Goal: Information Seeking & Learning: Compare options

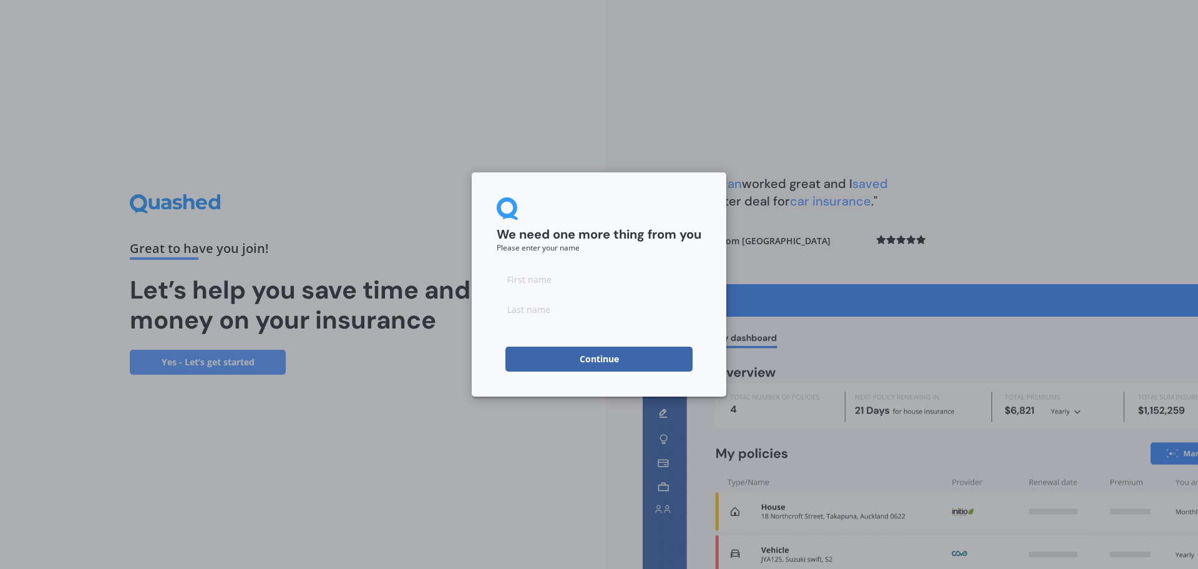
click at [519, 273] on input at bounding box center [599, 279] width 205 height 25
type input "mark"
type input "[PERSON_NAME]"
click at [560, 359] on button "Continue" at bounding box center [599, 358] width 187 height 25
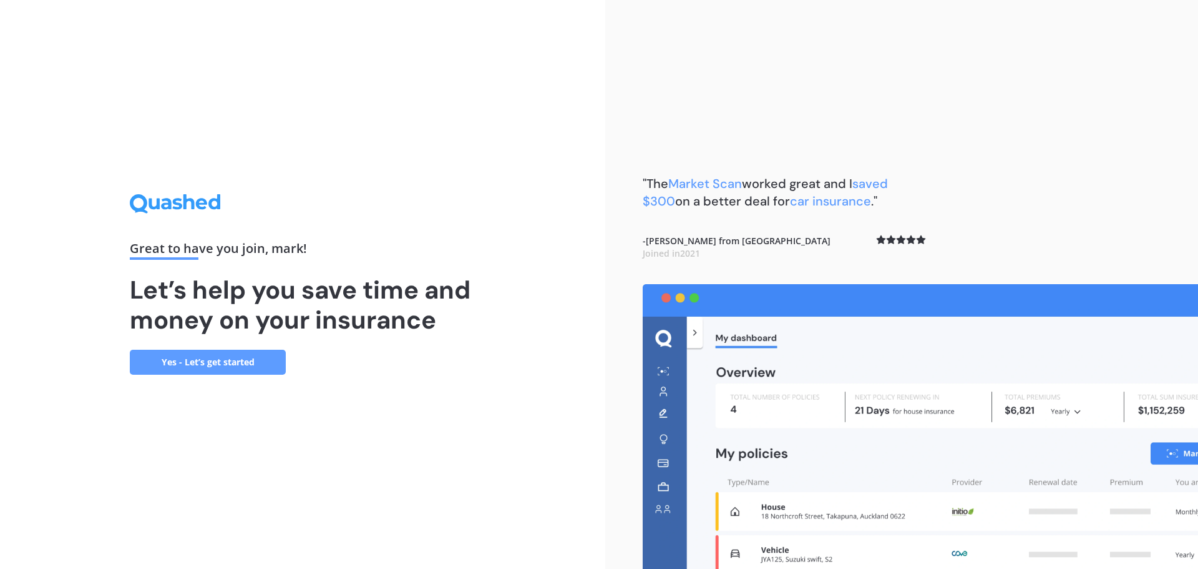
click at [215, 364] on link "Yes - Let’s get started" at bounding box center [208, 362] width 156 height 25
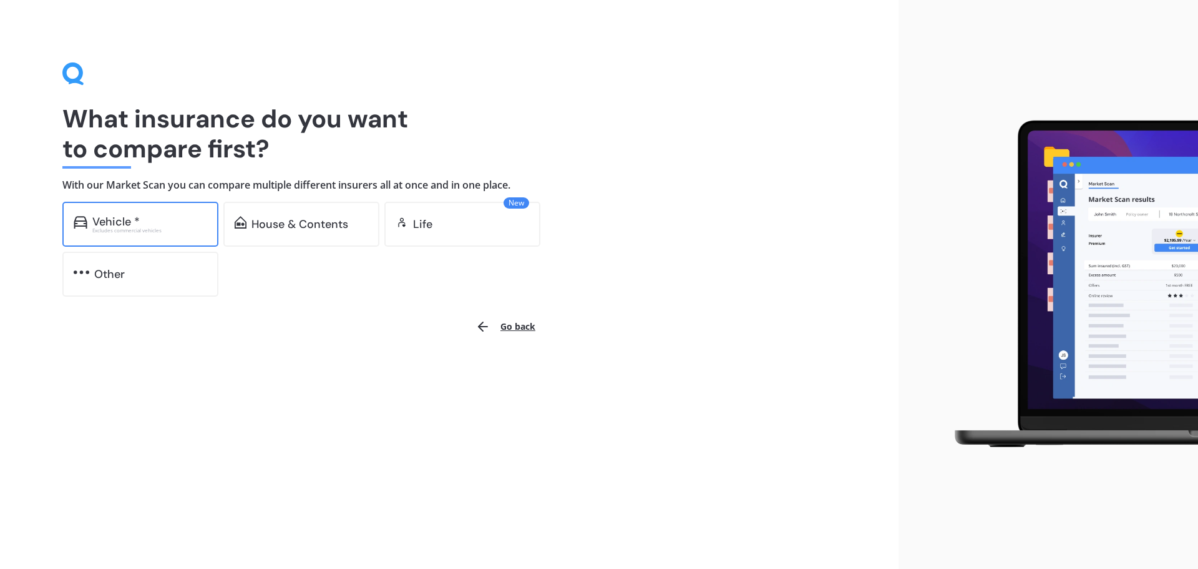
click at [136, 218] on div "Vehicle *" at bounding box center [115, 221] width 47 height 12
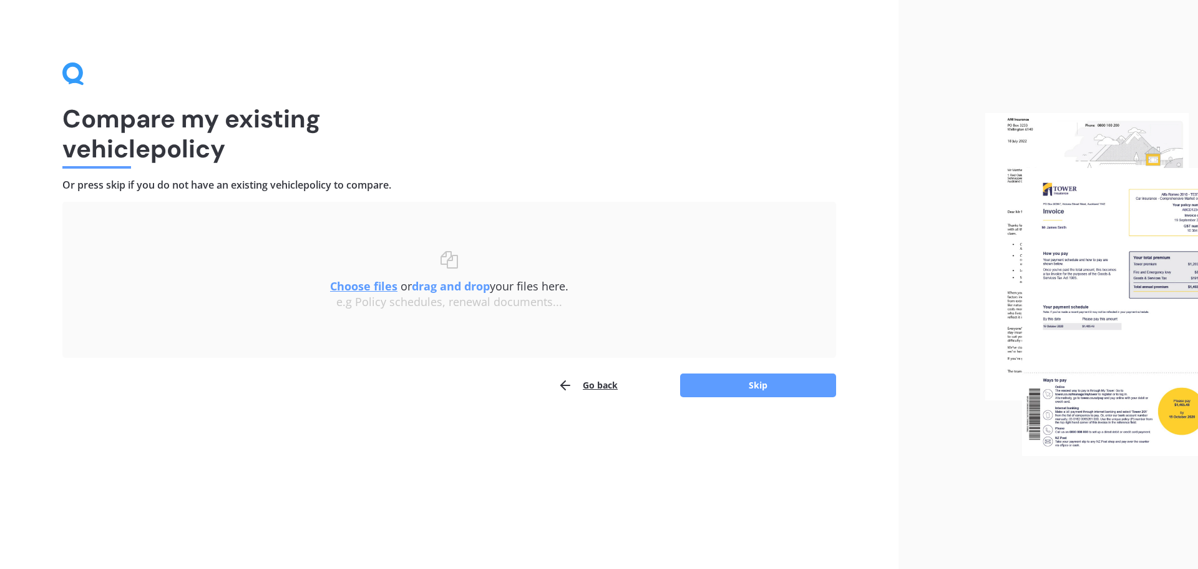
click at [382, 288] on u "Choose files" at bounding box center [363, 285] width 67 height 15
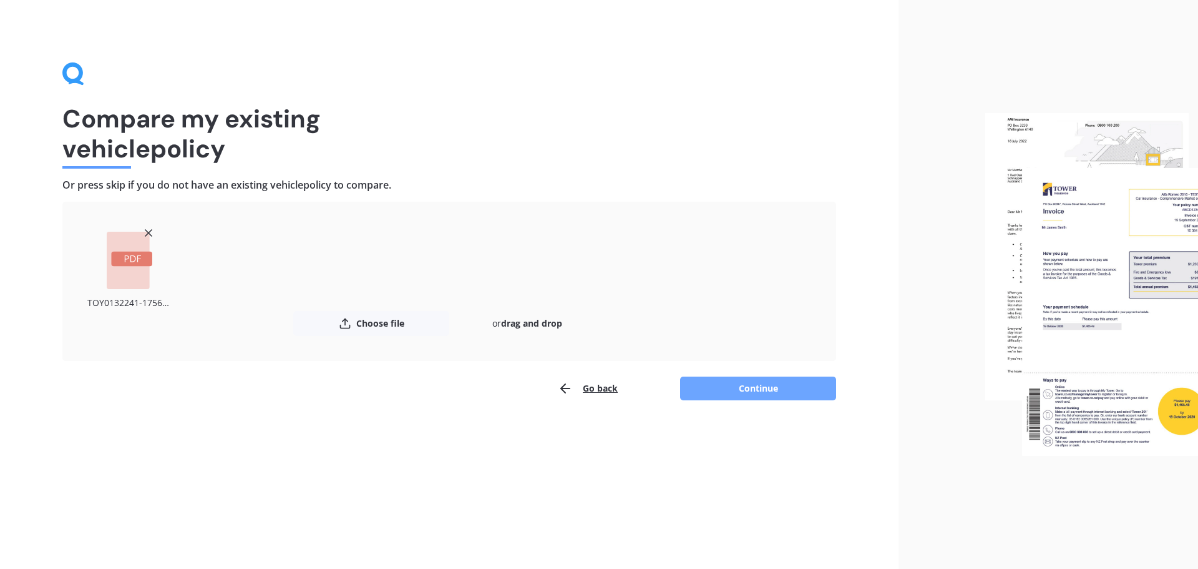
click at [746, 390] on button "Continue" at bounding box center [758, 388] width 156 height 24
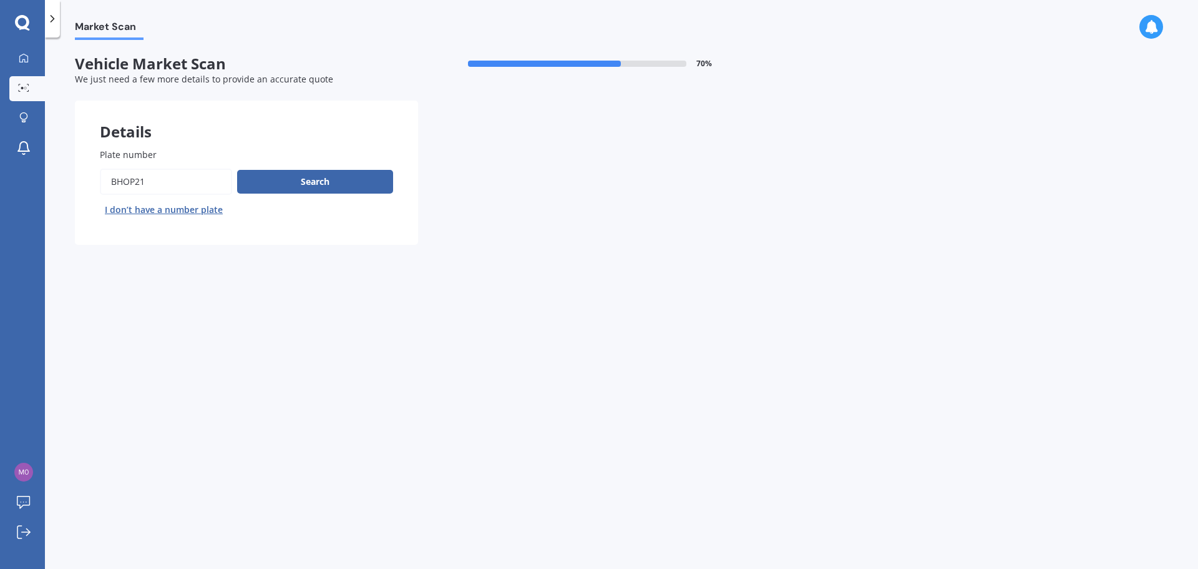
click at [330, 164] on div "Plate number Search I don’t have a number plate" at bounding box center [246, 184] width 293 height 72
click at [323, 177] on button "Search" at bounding box center [315, 182] width 156 height 24
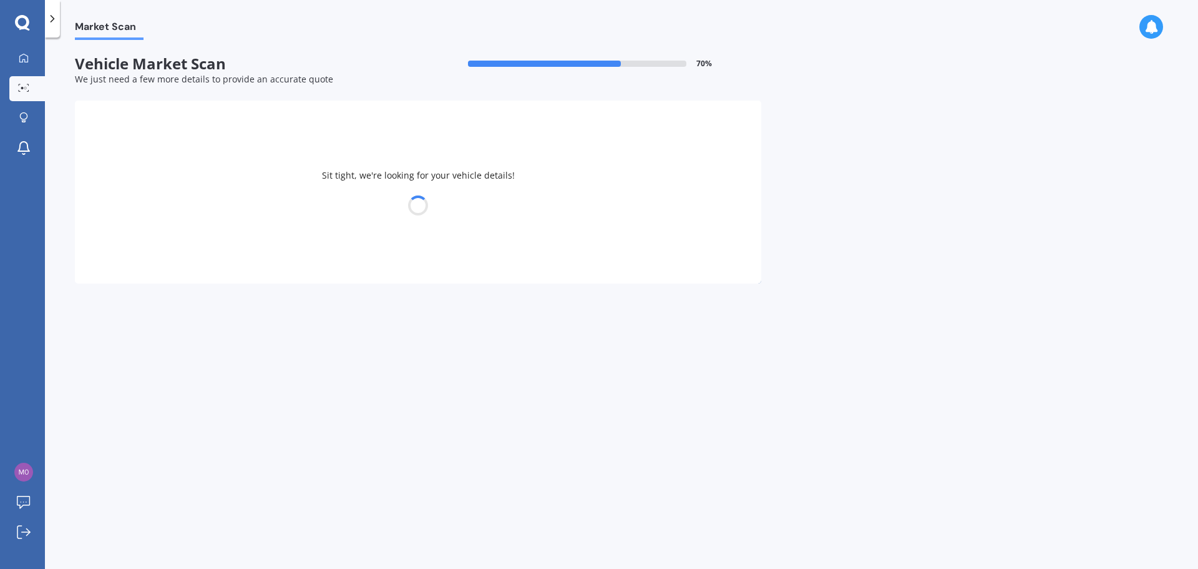
select select "TOYOTA"
select select "HIGHLANDER"
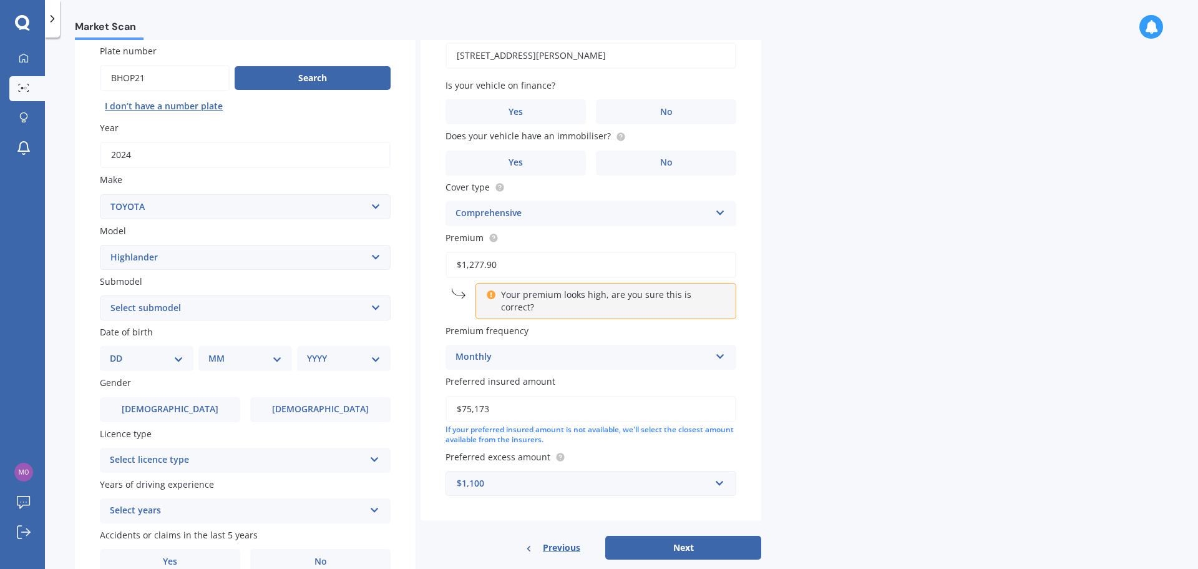
scroll to position [125, 0]
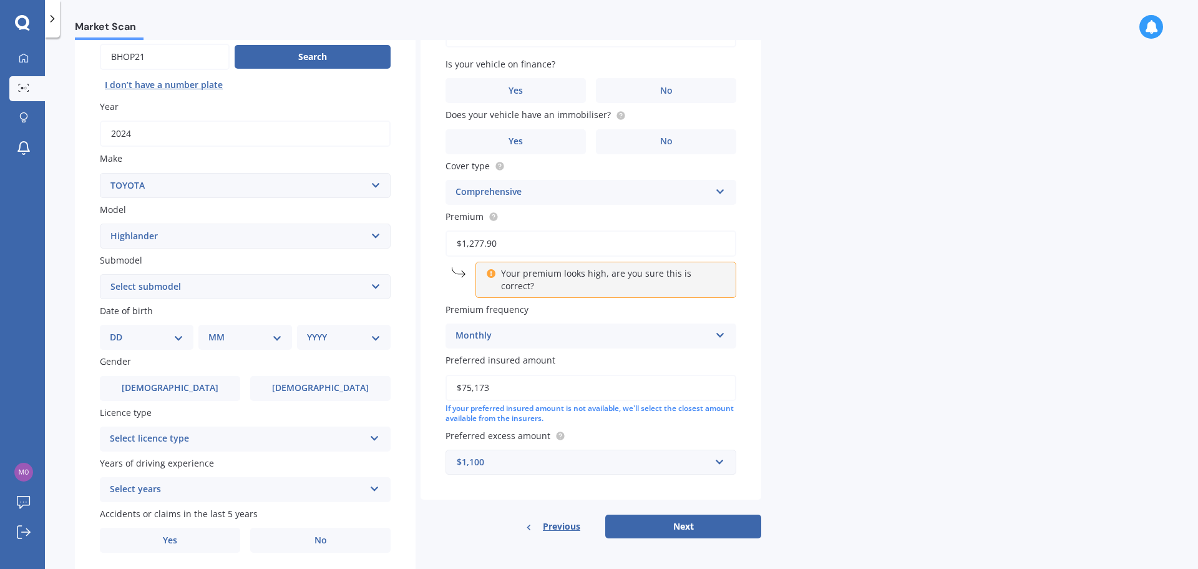
click at [248, 277] on select "Select submodel (All other) Hybrid Petrol V6 2WD Petrol V6 4WD" at bounding box center [245, 286] width 291 height 25
select select "HYBRID"
click at [100, 274] on select "Select submodel (All other) Hybrid Petrol V6 2WD Petrol V6 4WD" at bounding box center [245, 286] width 291 height 25
click at [170, 345] on div "DD 01 02 03 04 05 06 07 08 09 10 11 12 13 14 15 16 17 18 19 20 21 22 23 24 25 2…" at bounding box center [147, 337] width 94 height 25
click at [178, 335] on select "DD 01 02 03 04 05 06 07 08 09 10 11 12 13 14 15 16 17 18 19 20 21 22 23 24 25 2…" at bounding box center [147, 337] width 74 height 14
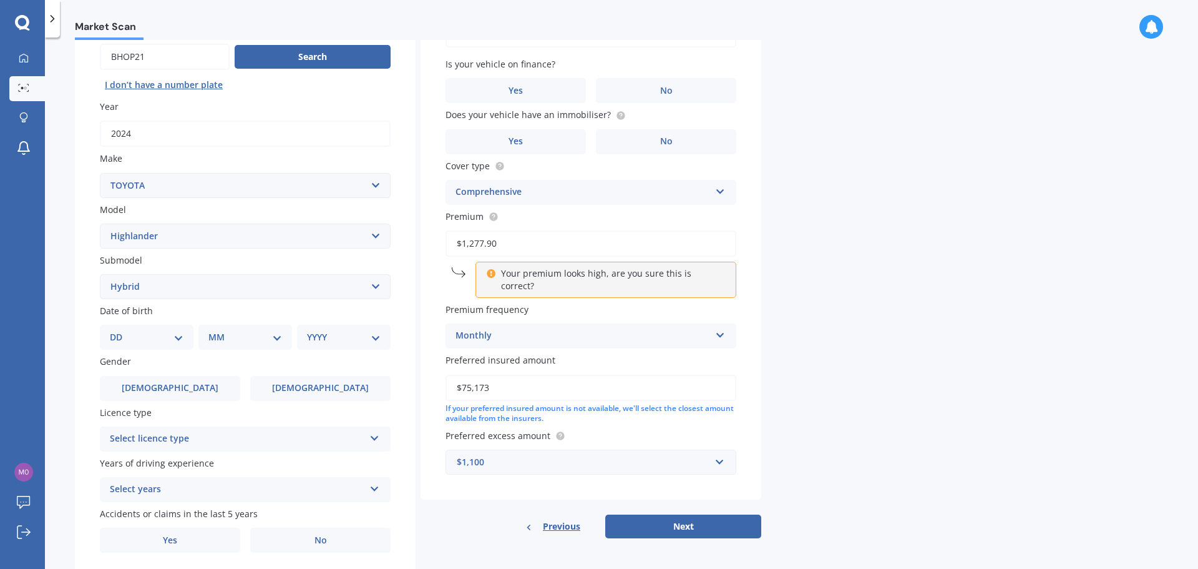
select select "16"
click at [120, 330] on select "DD 01 02 03 04 05 06 07 08 09 10 11 12 13 14 15 16 17 18 19 20 21 22 23 24 25 2…" at bounding box center [147, 337] width 74 height 14
click at [230, 331] on select "MM 01 02 03 04 05 06 07 08 09 10 11 12" at bounding box center [247, 337] width 69 height 14
select select "08"
click at [213, 330] on select "MM 01 02 03 04 05 06 07 08 09 10 11 12" at bounding box center [247, 337] width 69 height 14
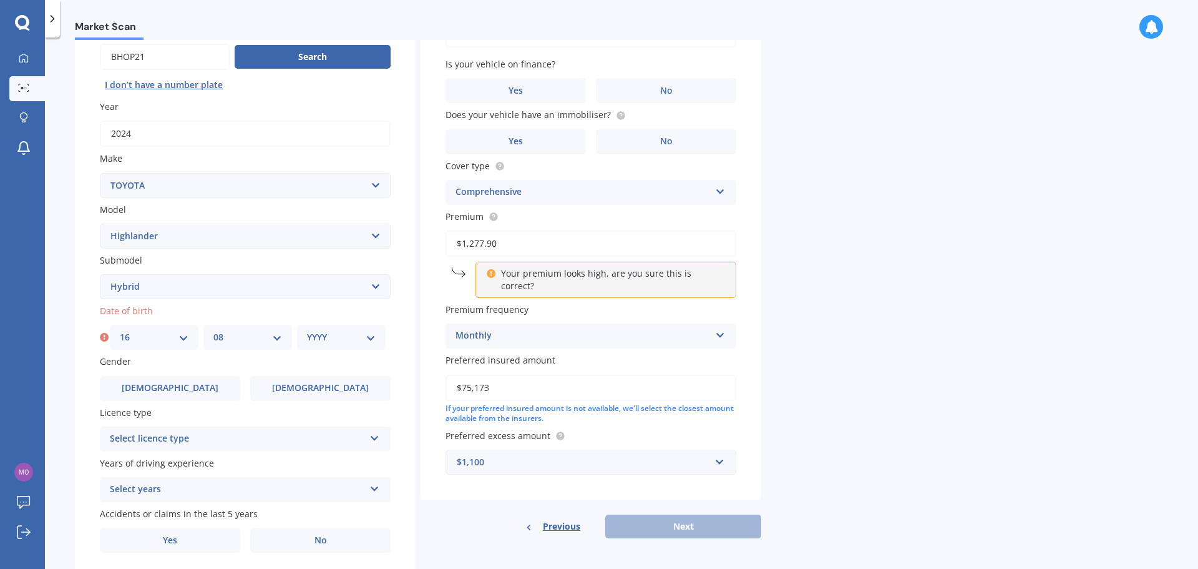
click at [338, 336] on select "YYYY 2025 2024 2023 2022 2021 2020 2019 2018 2017 2016 2015 2014 2013 2012 2011…" at bounding box center [341, 337] width 69 height 14
select select "1962"
click at [307, 330] on select "YYYY 2025 2024 2023 2022 2021 2020 2019 2018 2017 2016 2015 2014 2013 2012 2011…" at bounding box center [341, 337] width 69 height 14
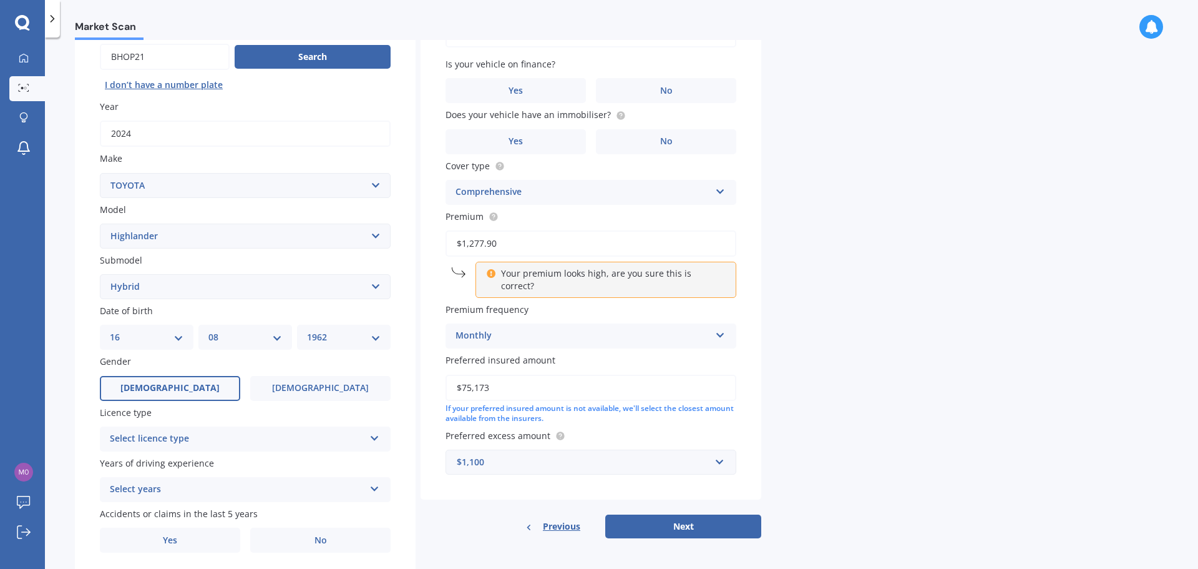
click at [203, 386] on label "Male" at bounding box center [170, 388] width 140 height 25
click at [0, 0] on input "Male" at bounding box center [0, 0] width 0 height 0
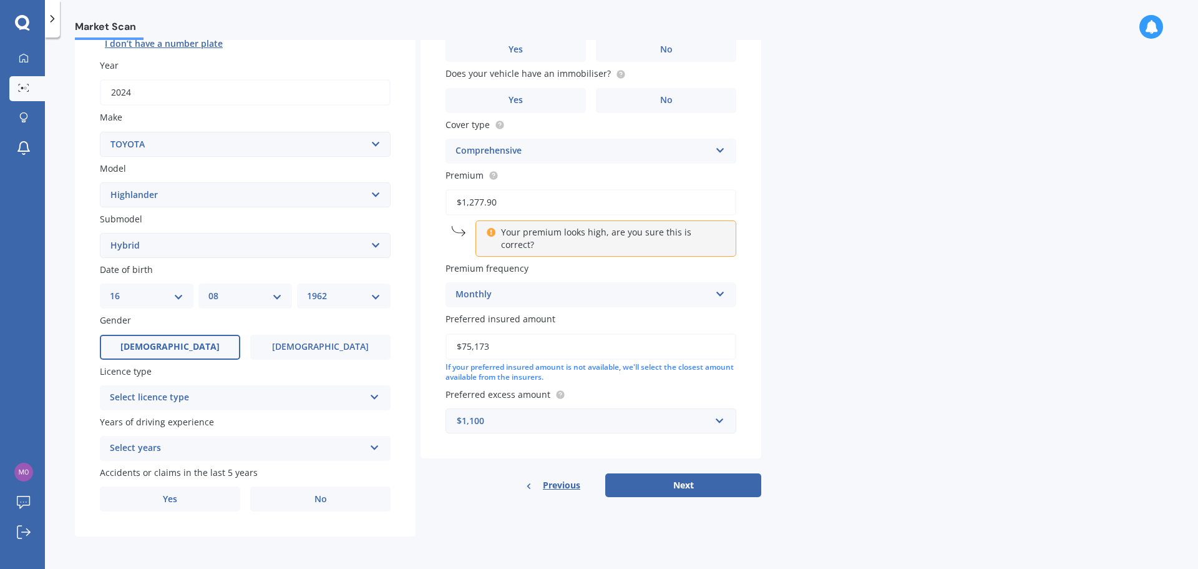
click at [194, 396] on div "Select licence type" at bounding box center [237, 397] width 255 height 15
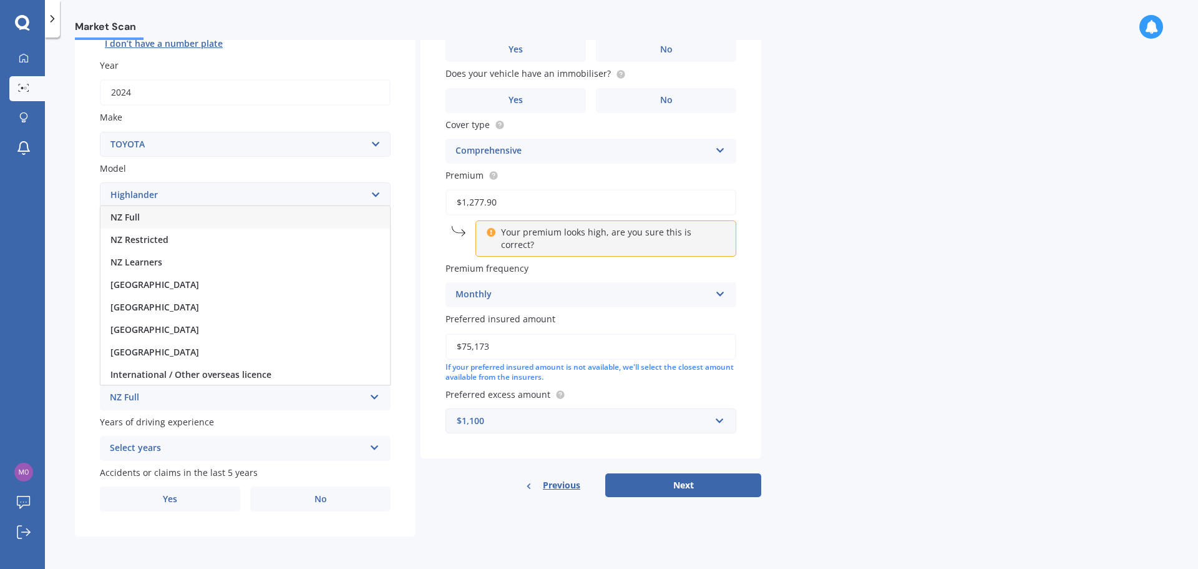
click at [155, 218] on div "NZ Full" at bounding box center [245, 217] width 290 height 22
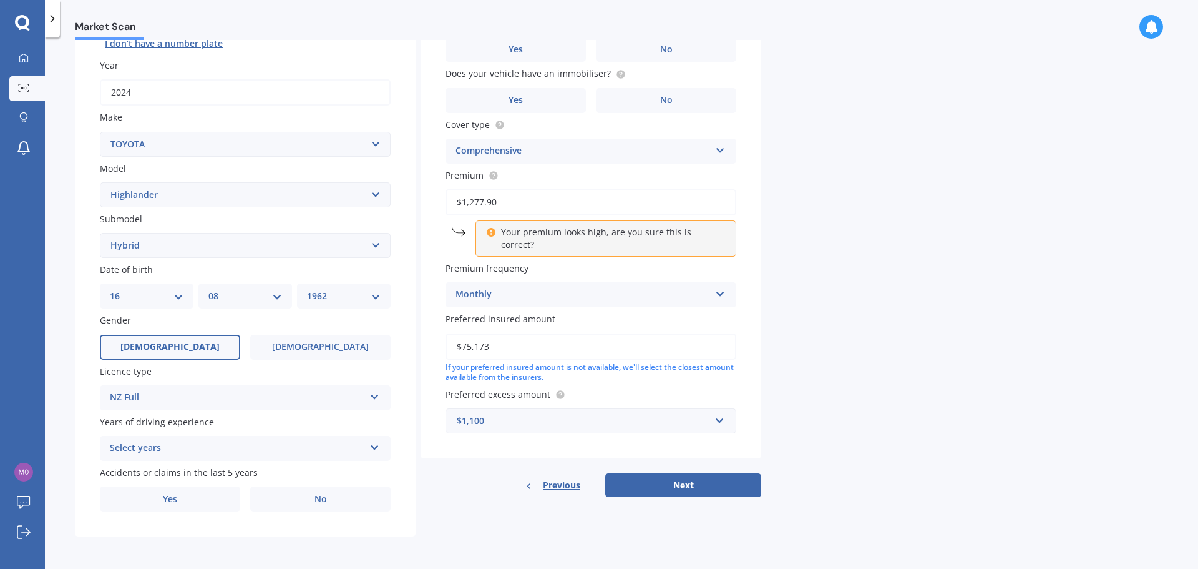
click at [219, 444] on div "Select years" at bounding box center [237, 448] width 255 height 15
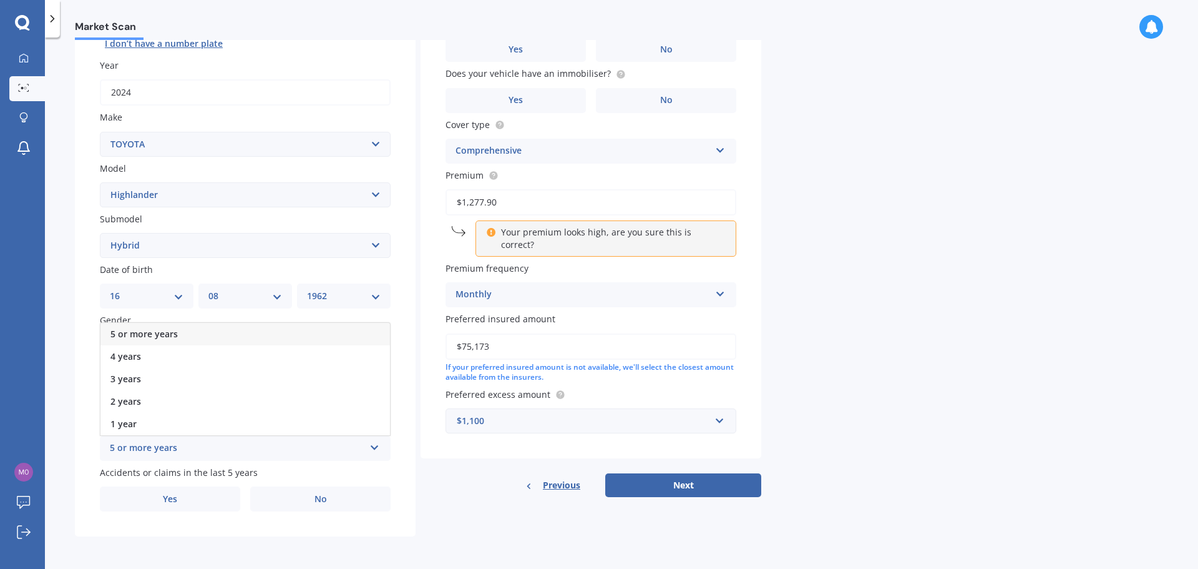
click at [195, 333] on div "5 or more years" at bounding box center [245, 334] width 290 height 22
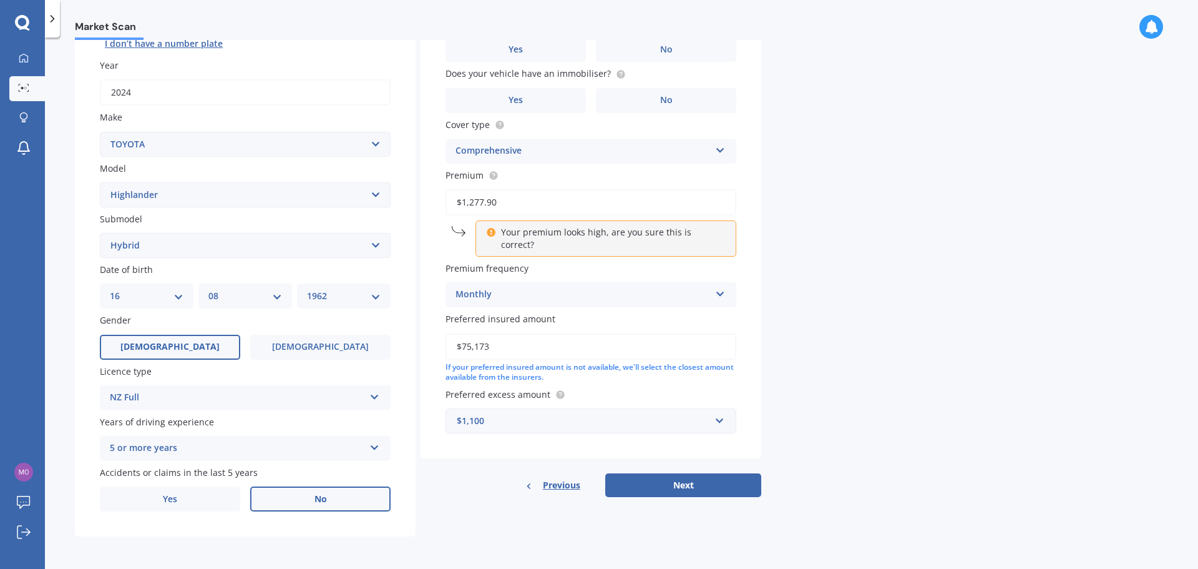
click at [310, 501] on label "No" at bounding box center [320, 498] width 140 height 25
click at [0, 0] on input "No" at bounding box center [0, 0] width 0 height 0
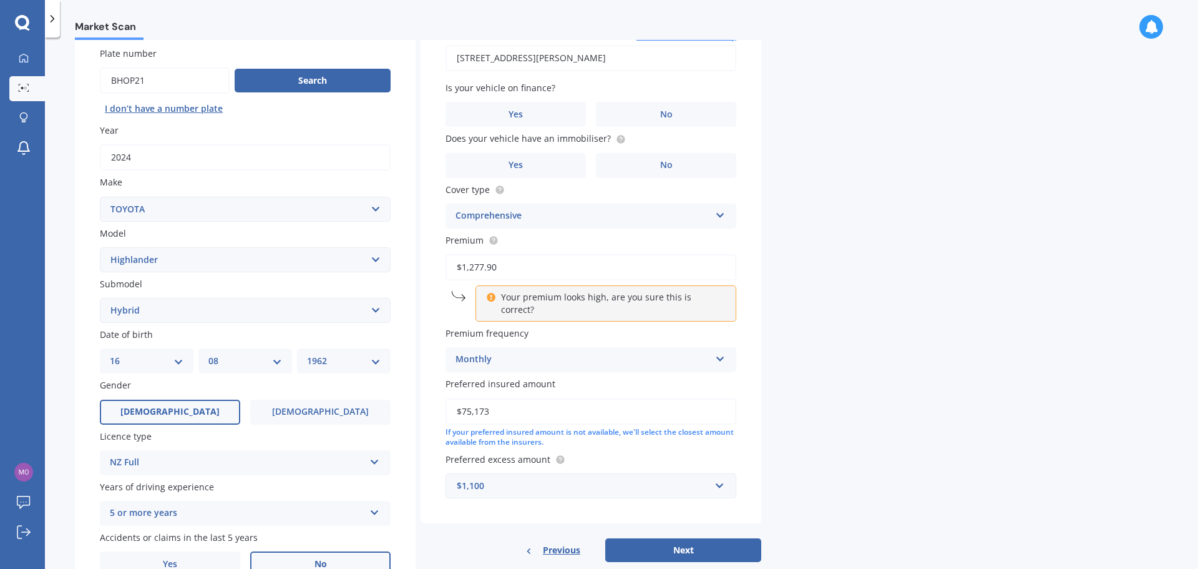
scroll to position [0, 0]
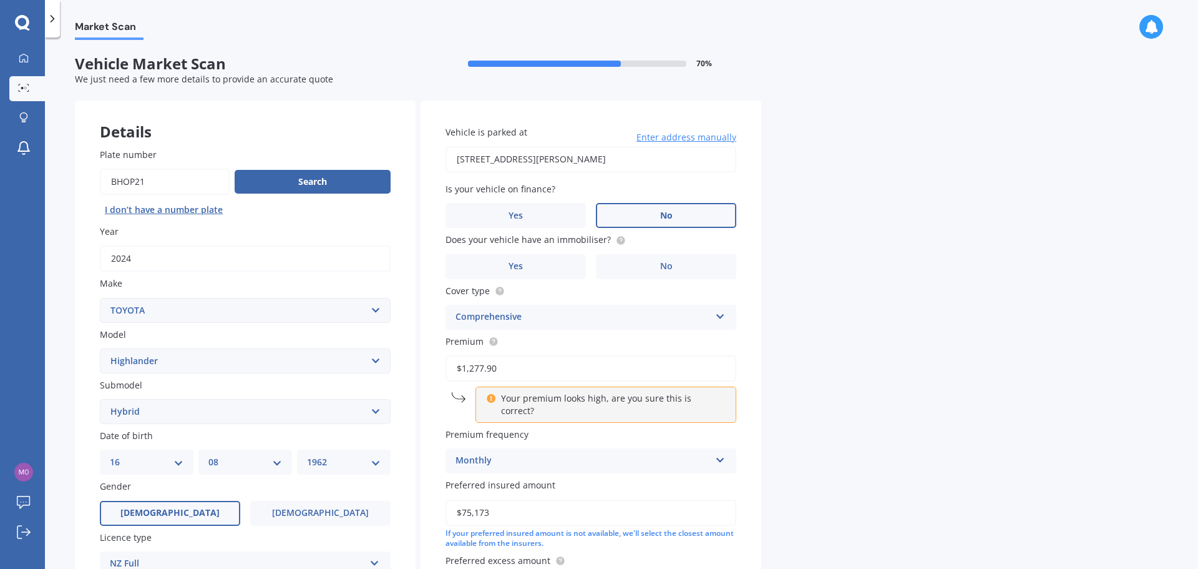
click at [637, 216] on label "No" at bounding box center [666, 215] width 140 height 25
click at [0, 0] on input "No" at bounding box center [0, 0] width 0 height 0
click at [527, 269] on label "Yes" at bounding box center [516, 266] width 140 height 25
click at [0, 0] on input "Yes" at bounding box center [0, 0] width 0 height 0
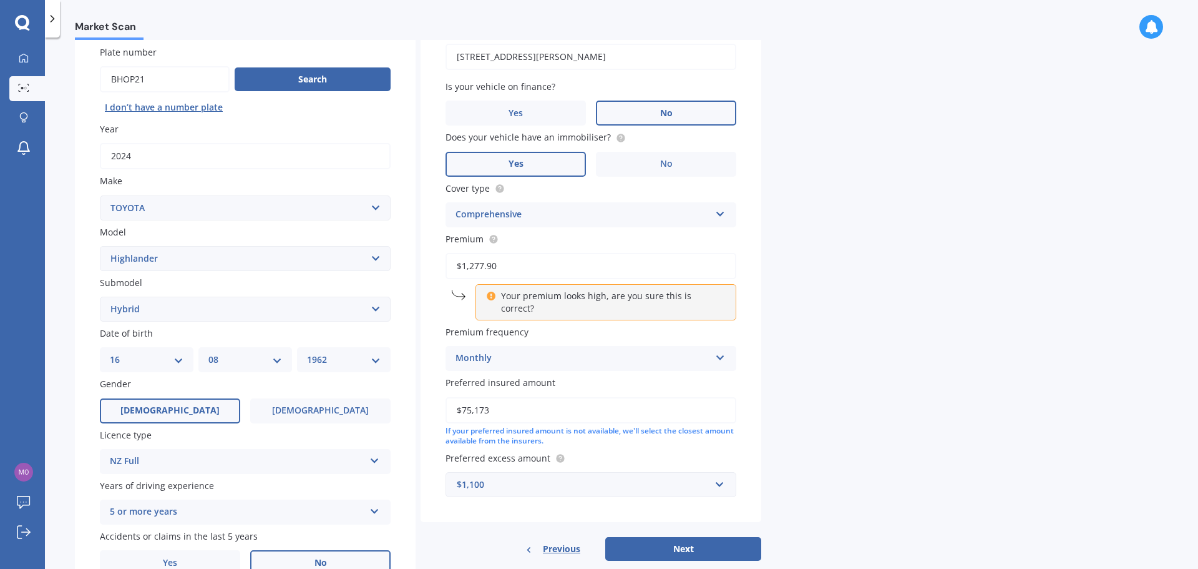
scroll to position [125, 0]
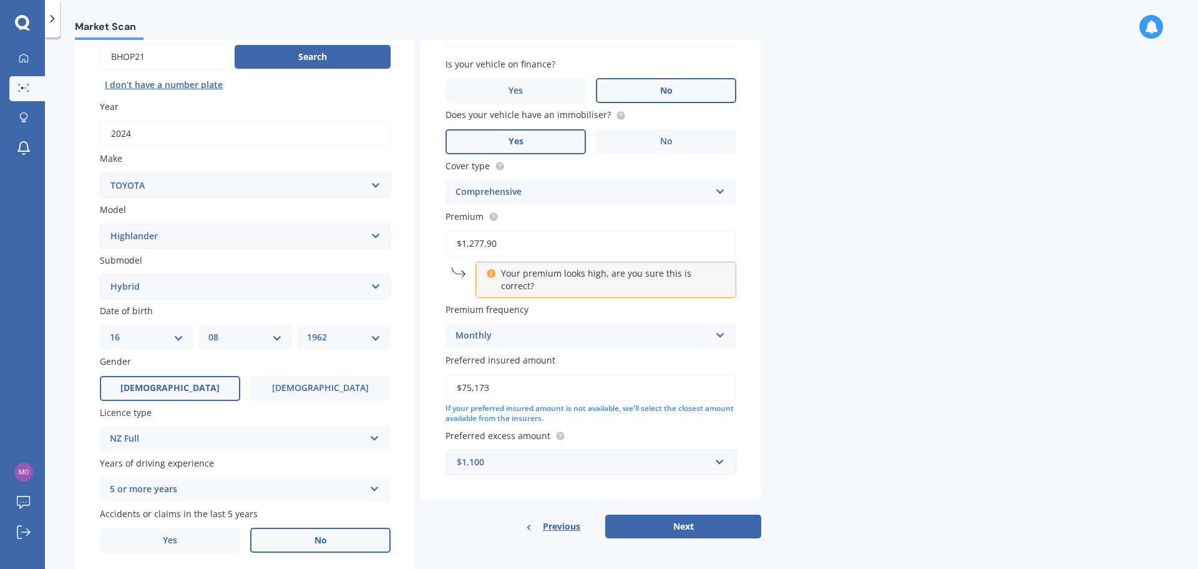
click at [712, 323] on div "Monthly Yearly Six-Monthly Quarterly Monthly Fortnightly Weekly" at bounding box center [591, 335] width 291 height 25
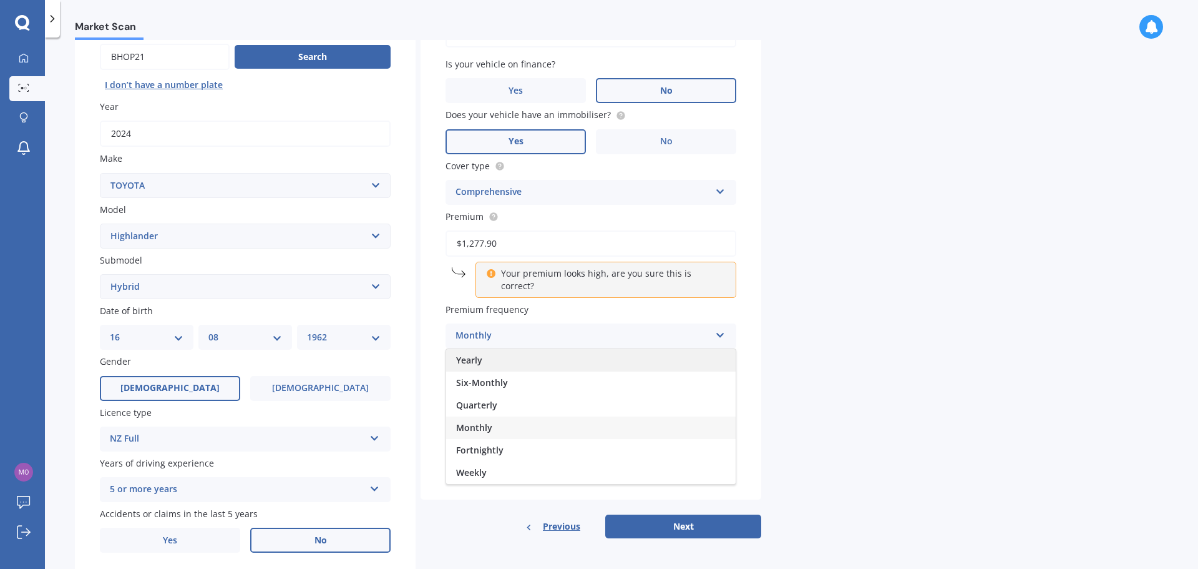
click at [609, 355] on div "Yearly" at bounding box center [591, 360] width 290 height 22
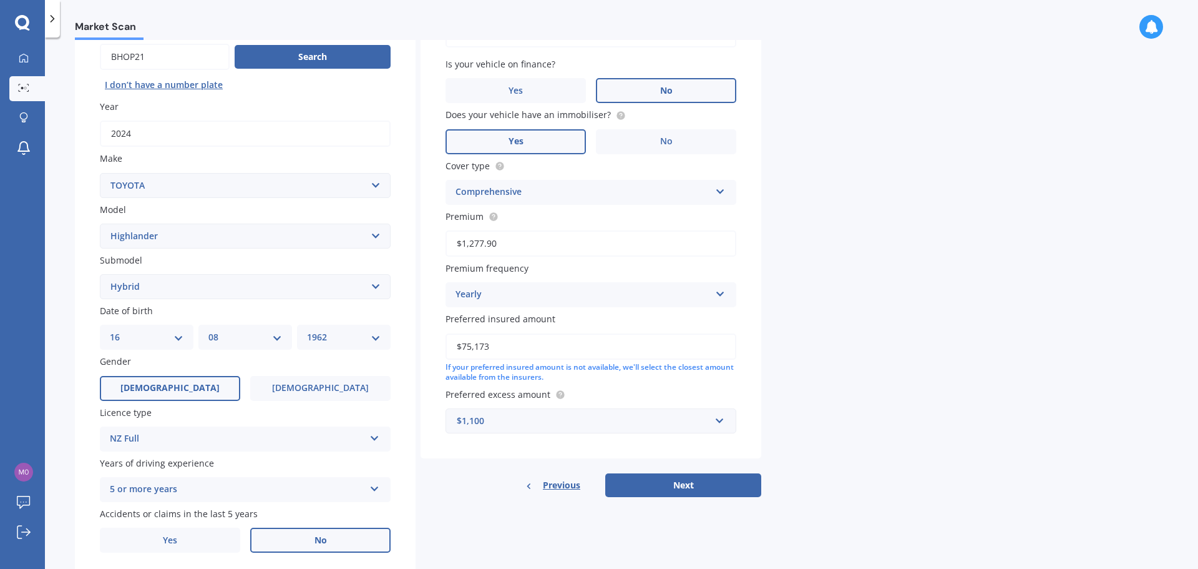
drag, startPoint x: 464, startPoint y: 343, endPoint x: 587, endPoint y: 342, distance: 123.0
click at [587, 342] on input "$75,173" at bounding box center [591, 346] width 291 height 26
type input "$67,300"
click at [883, 386] on div "Market Scan Vehicle Market Scan 70 % We just need a few more details to provide…" at bounding box center [621, 305] width 1153 height 531
click at [695, 486] on button "Next" at bounding box center [683, 485] width 156 height 24
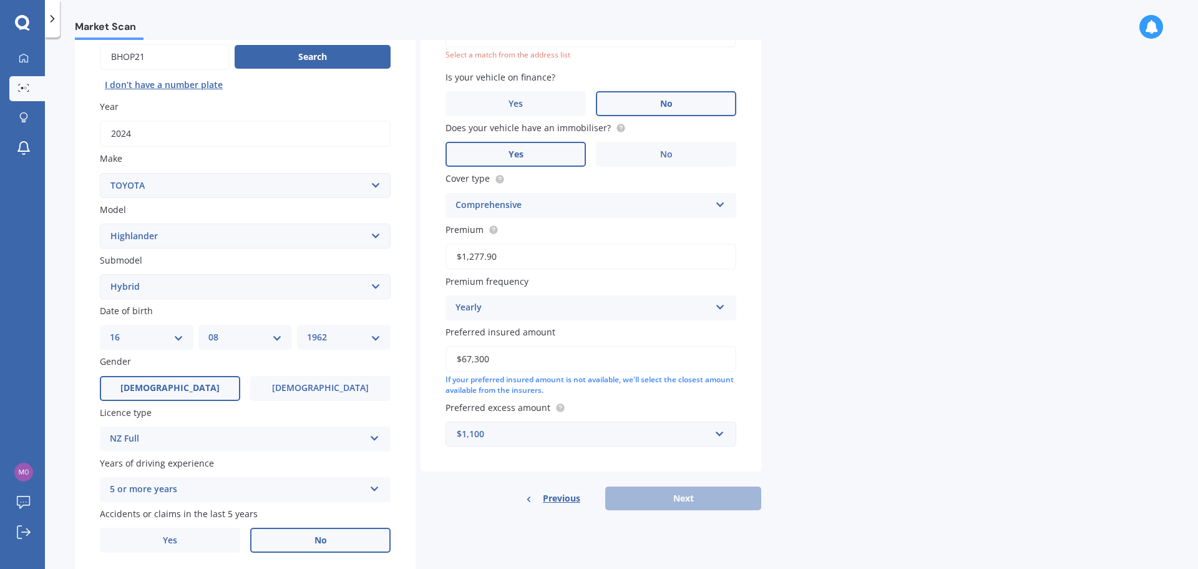
scroll to position [86, 0]
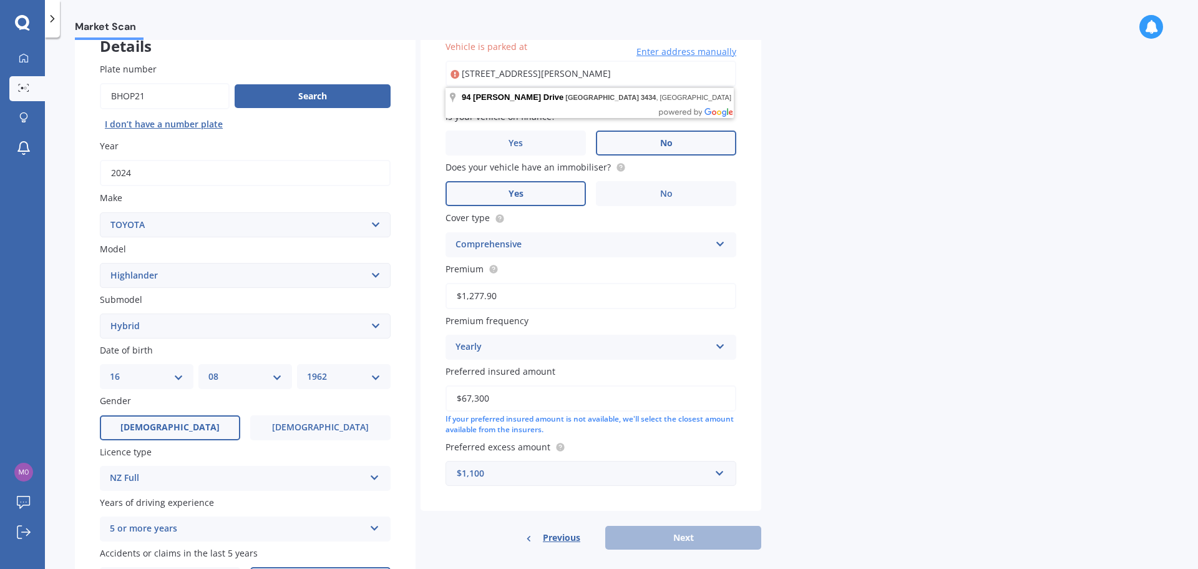
click at [568, 72] on input "94 Hugo Shaw Drive Cambridge, 3434" at bounding box center [591, 74] width 291 height 26
click at [803, 84] on div "Market Scan Vehicle Market Scan 70 % We just need a few more details to provide…" at bounding box center [621, 305] width 1153 height 531
click at [525, 78] on input "94 Hugo Shaw Drive Cambridge, 3434" at bounding box center [591, 74] width 291 height 26
type input "94 Hugo Shaw Drive, Cambridge 3434"
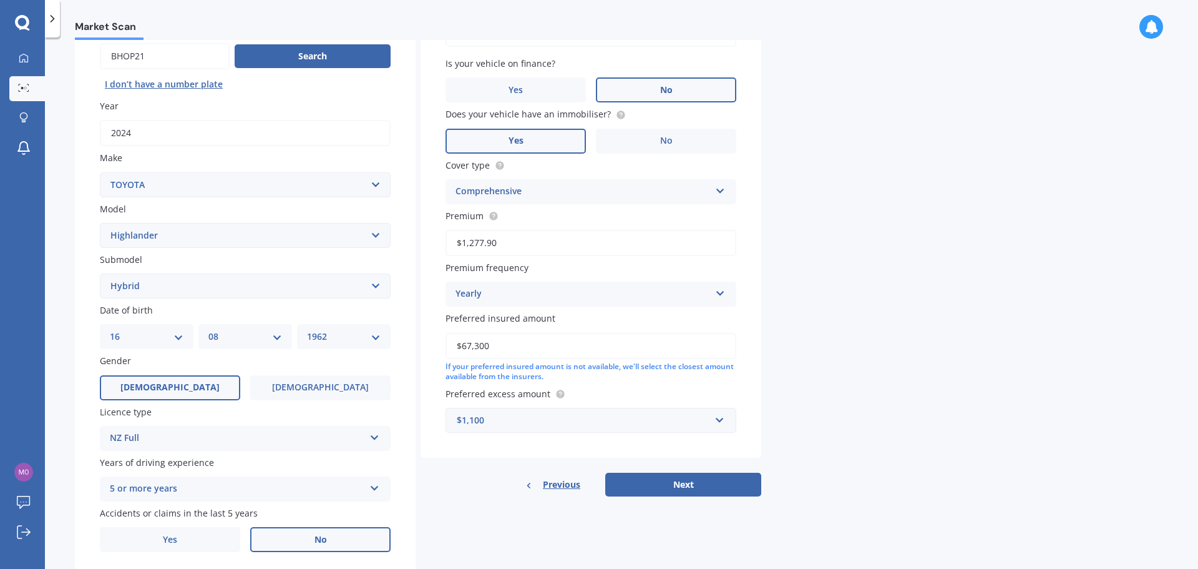
scroll to position [166, 0]
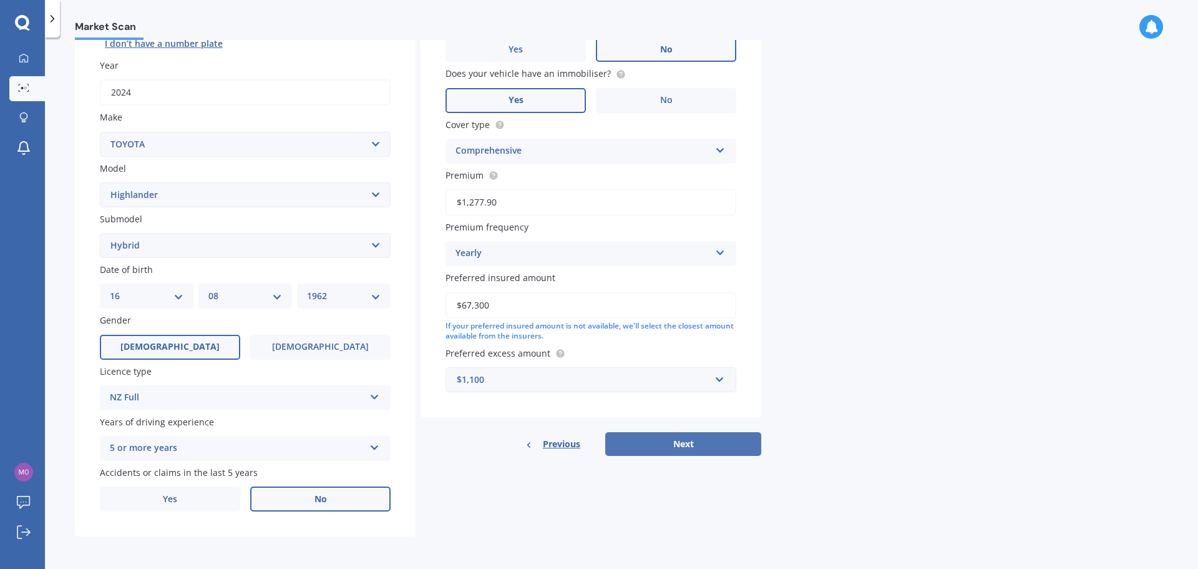
click at [685, 446] on button "Next" at bounding box center [683, 444] width 156 height 24
select select "16"
select select "08"
select select "1962"
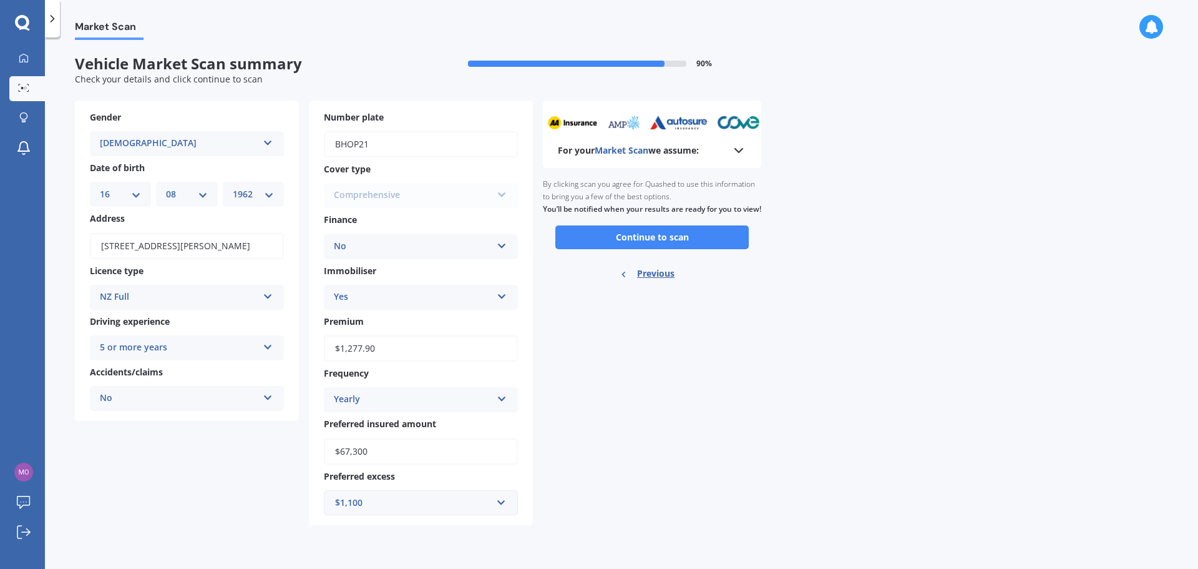
scroll to position [0, 0]
click at [697, 242] on button "Continue to scan" at bounding box center [652, 237] width 193 height 24
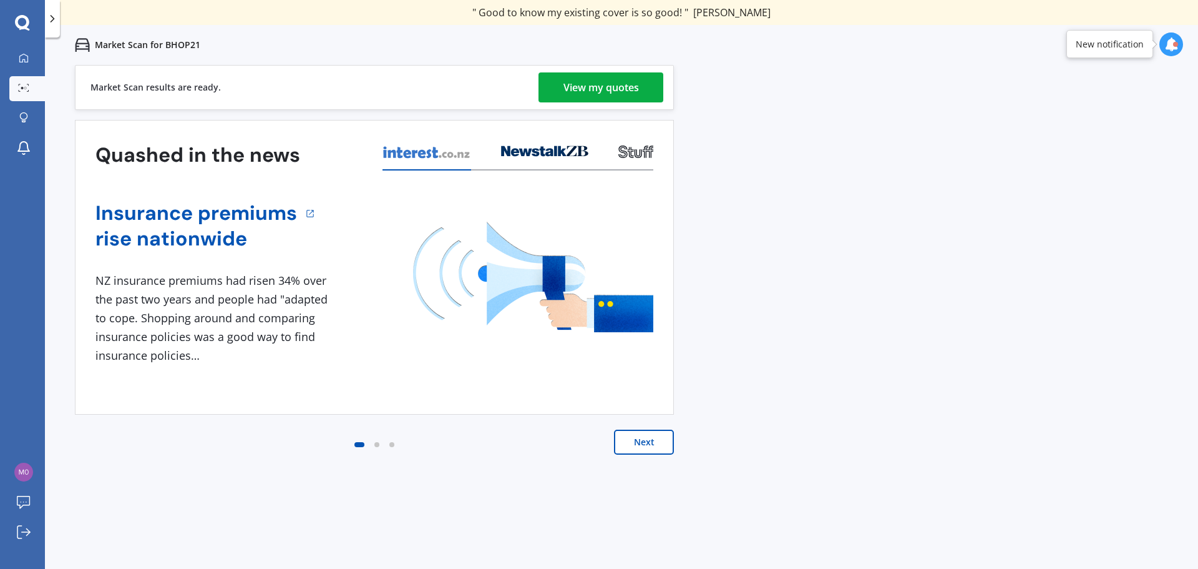
click at [626, 95] on div "View my quotes" at bounding box center [602, 87] width 76 height 30
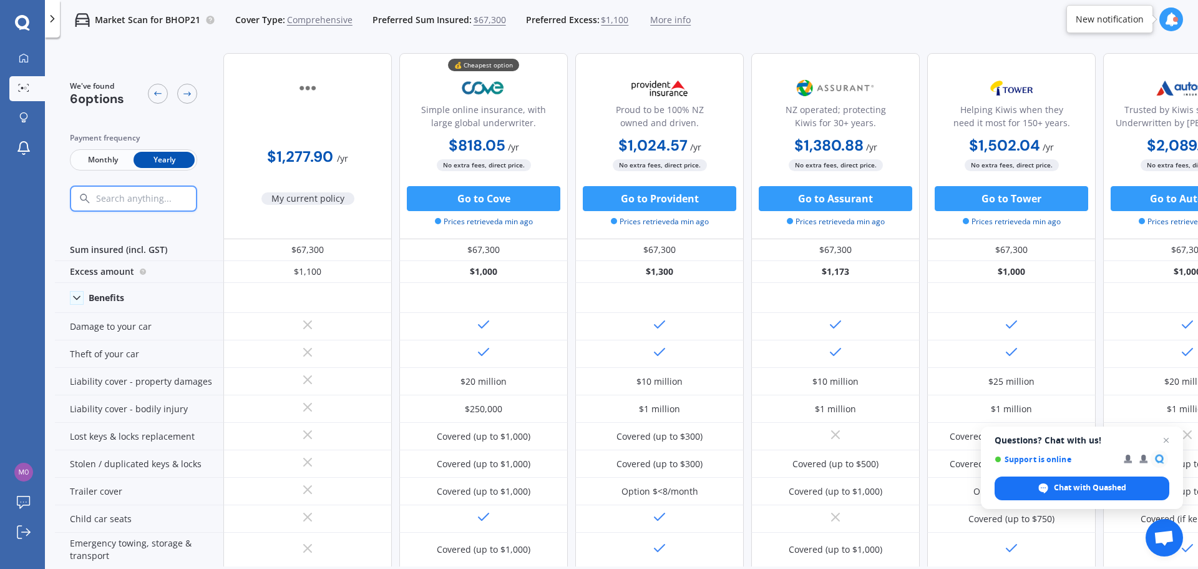
click at [91, 152] on span "Monthly" at bounding box center [102, 160] width 61 height 16
click at [167, 166] on span "Yearly" at bounding box center [164, 160] width 61 height 16
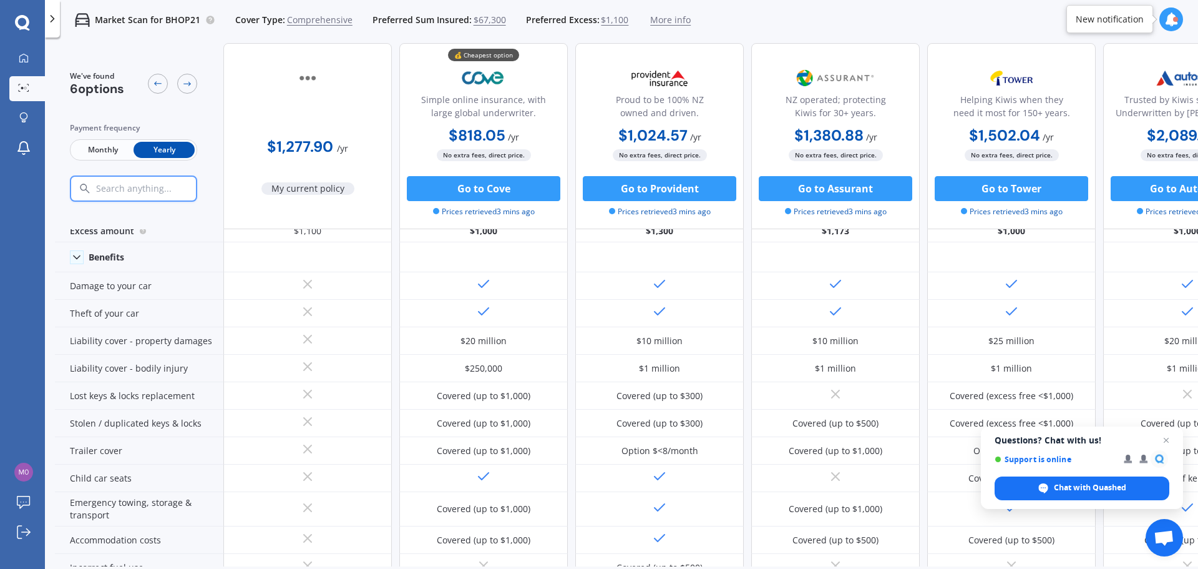
scroll to position [62, 0]
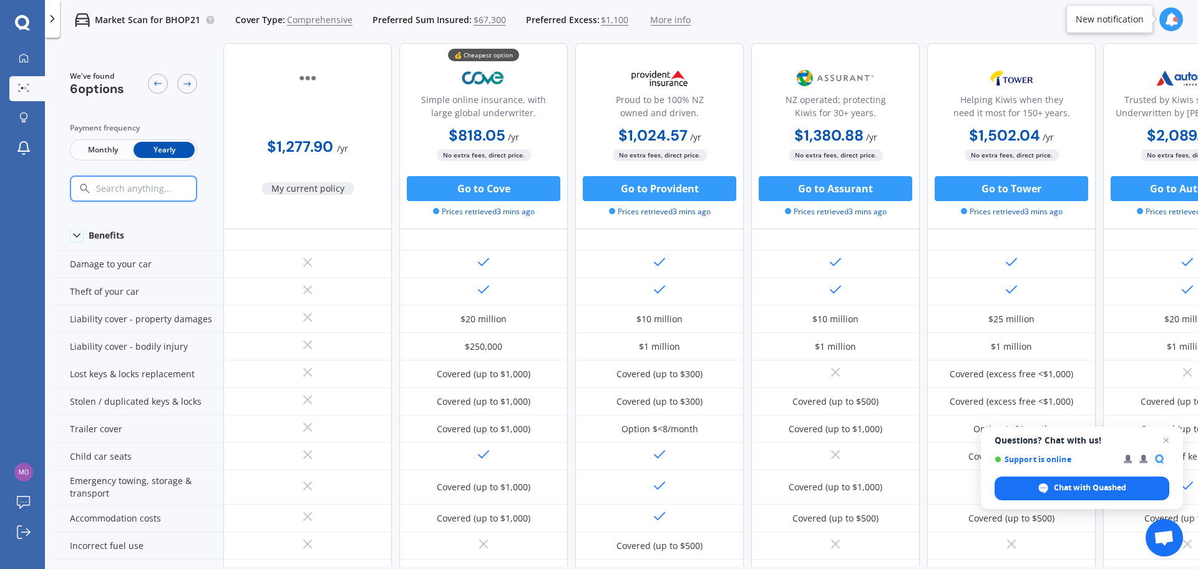
click at [667, 20] on span "More info" at bounding box center [670, 20] width 41 height 12
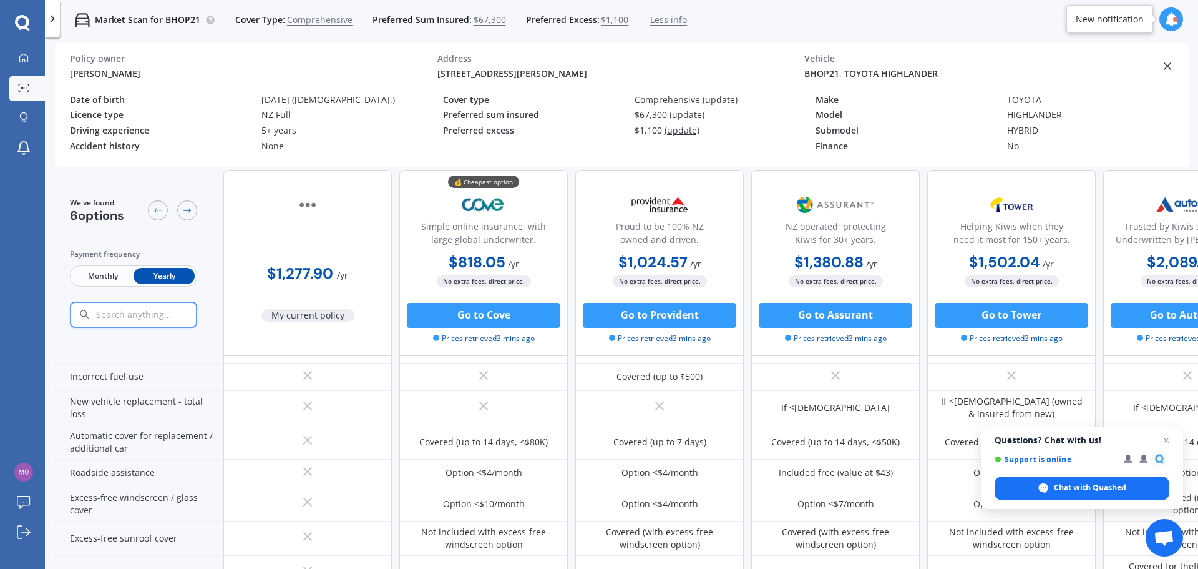
scroll to position [375, 0]
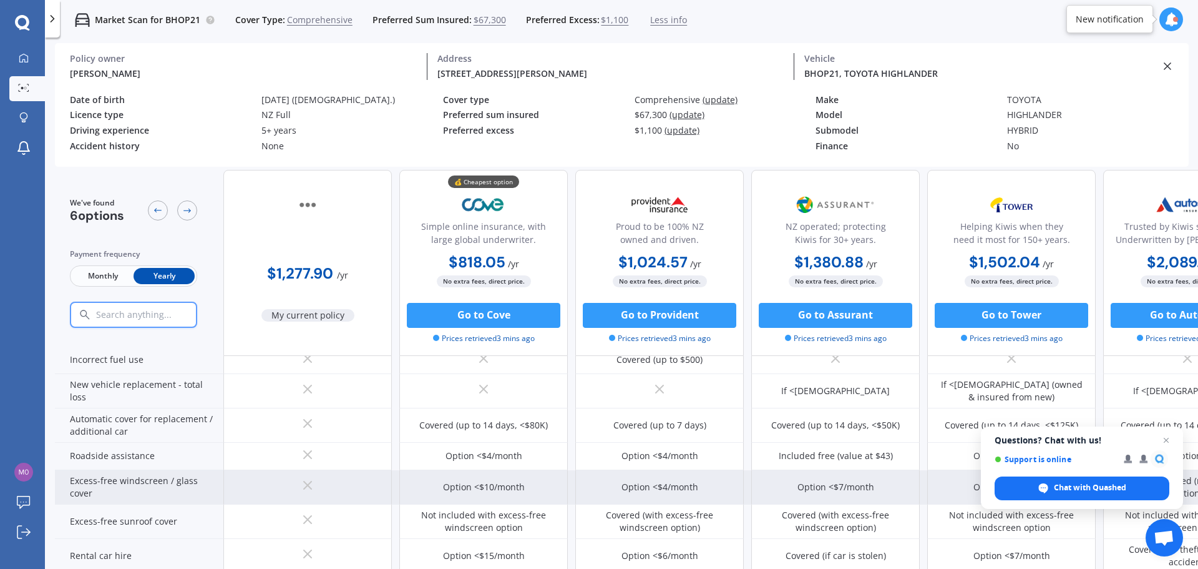
click at [112, 485] on div "Excess-free windscreen / glass cover" at bounding box center [139, 487] width 169 height 34
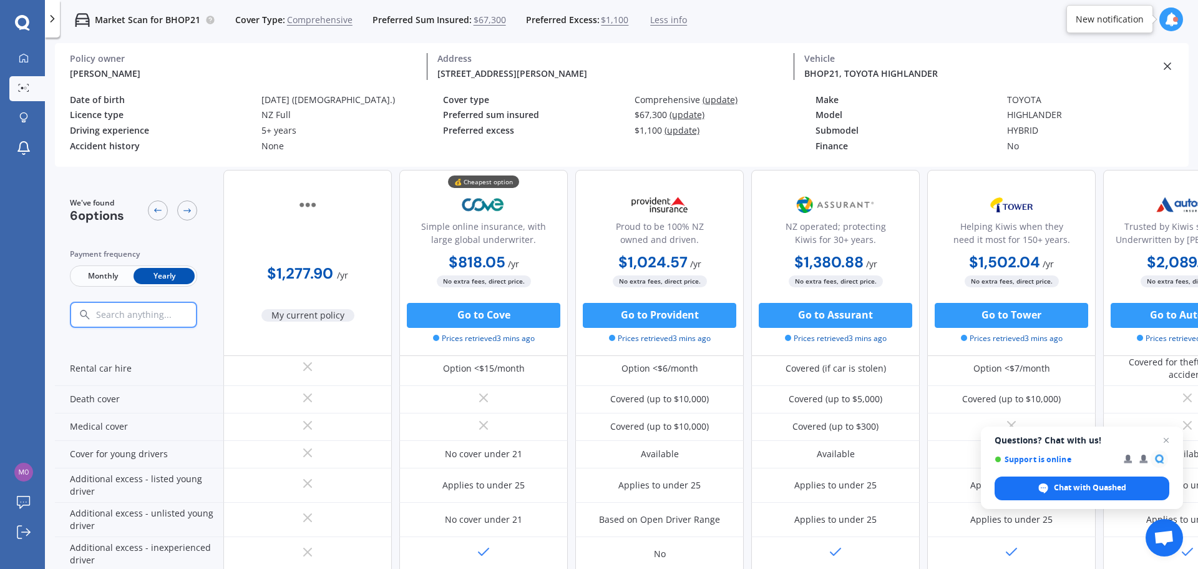
scroll to position [679, 0]
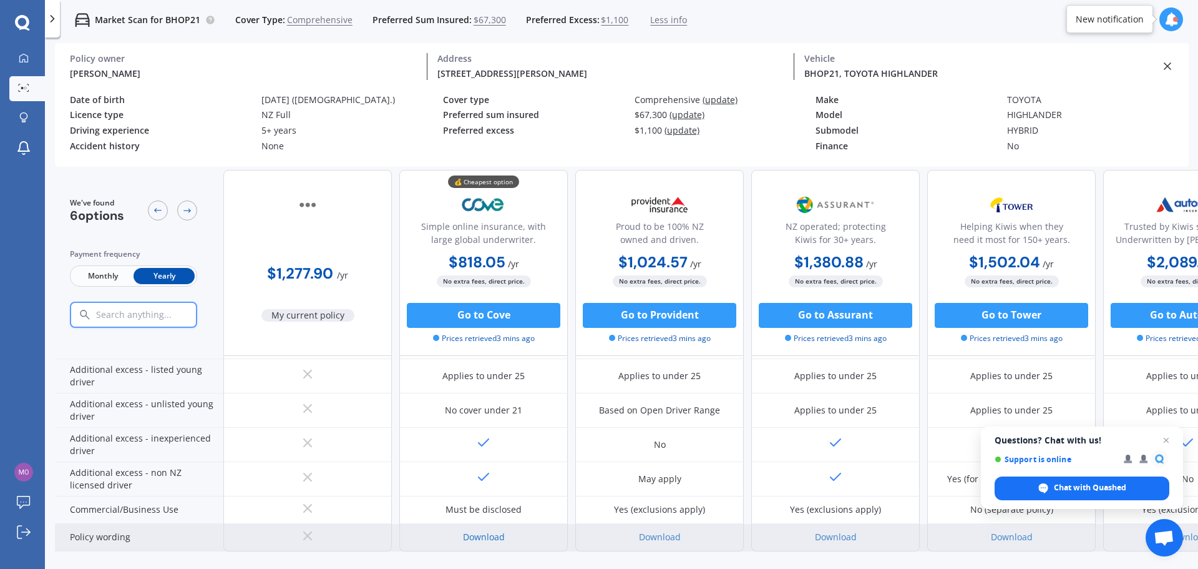
click at [474, 531] on link "Download" at bounding box center [484, 537] width 42 height 12
